Goal: Task Accomplishment & Management: Use online tool/utility

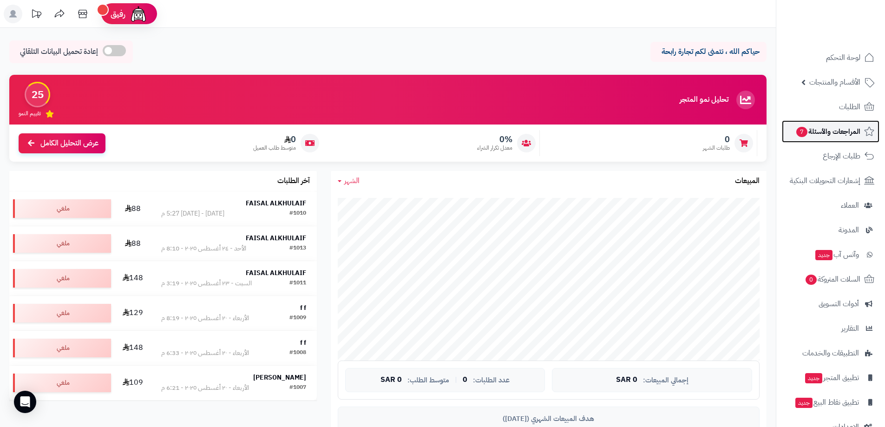
click at [852, 129] on span "المراجعات والأسئلة 7" at bounding box center [828, 131] width 65 height 13
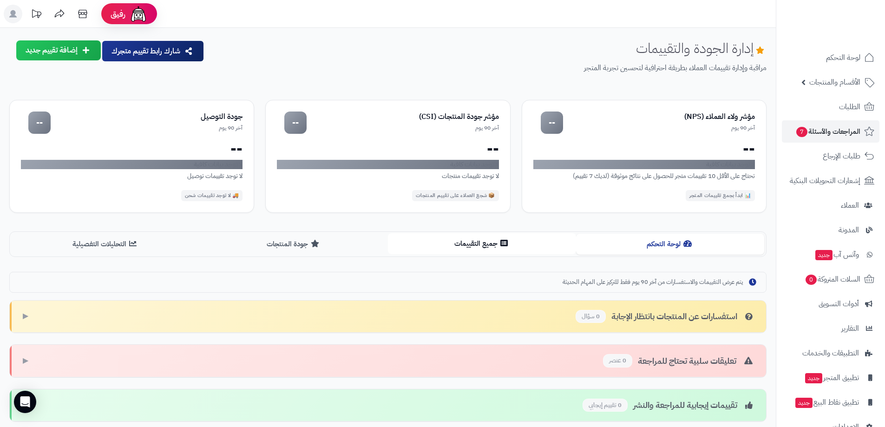
click at [440, 248] on button "جميع التقييمات" at bounding box center [482, 243] width 188 height 21
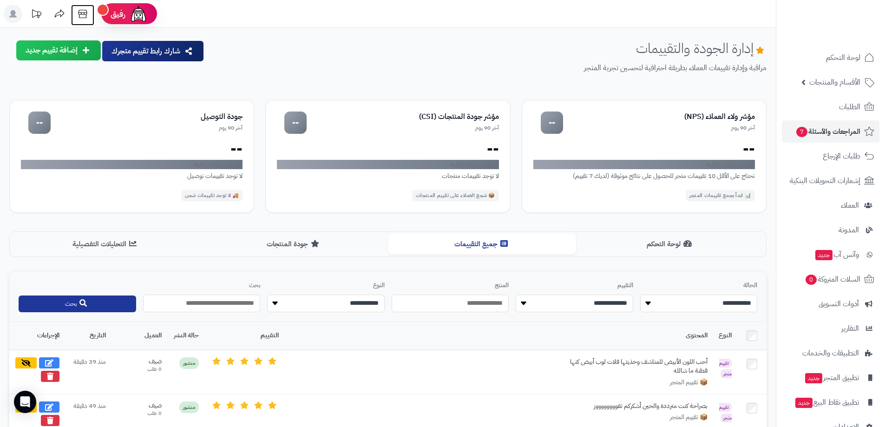
click at [88, 17] on icon at bounding box center [82, 14] width 19 height 19
